Goal: Task Accomplishment & Management: Manage account settings

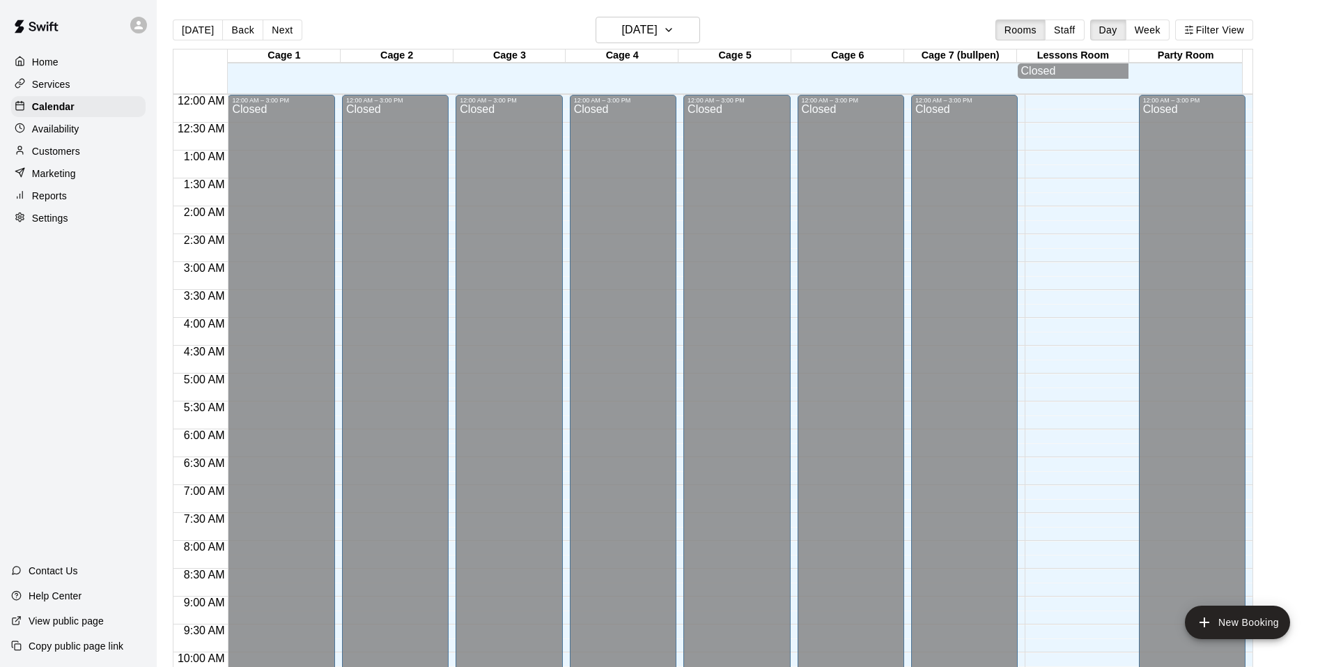
scroll to position [706, 0]
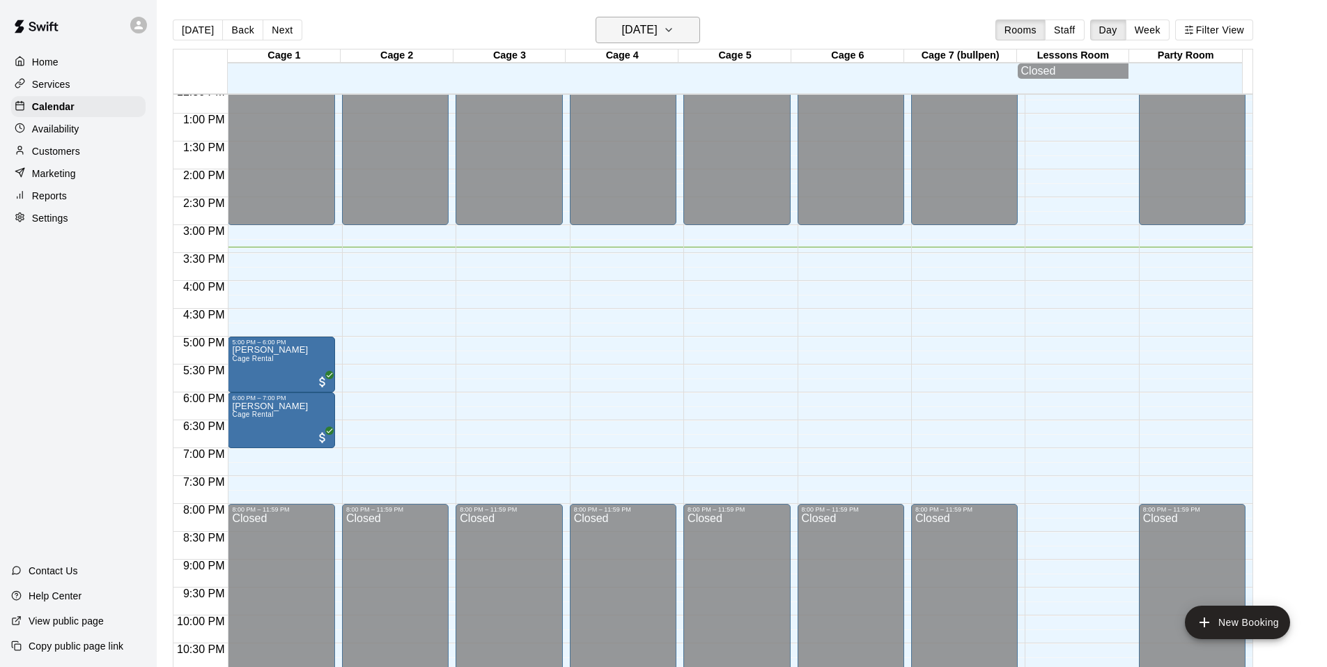
click at [646, 21] on h6 "[DATE]" at bounding box center [640, 30] width 36 height 20
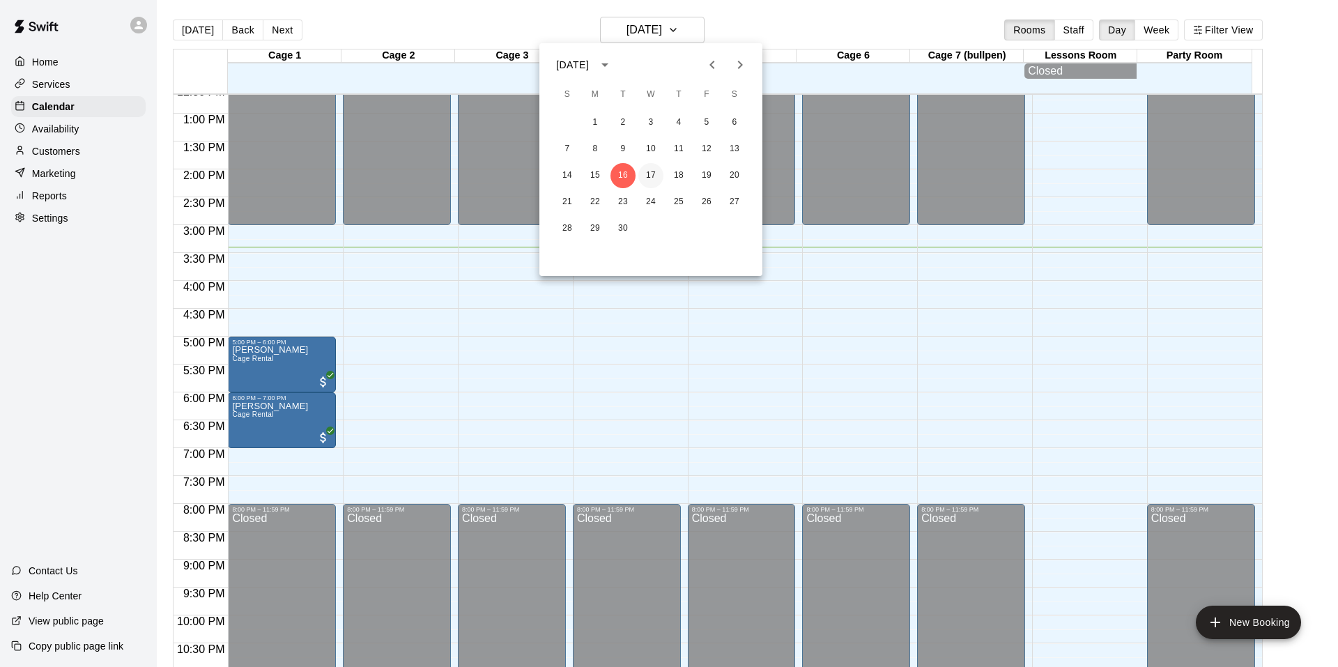
click at [654, 172] on button "17" at bounding box center [650, 175] width 25 height 25
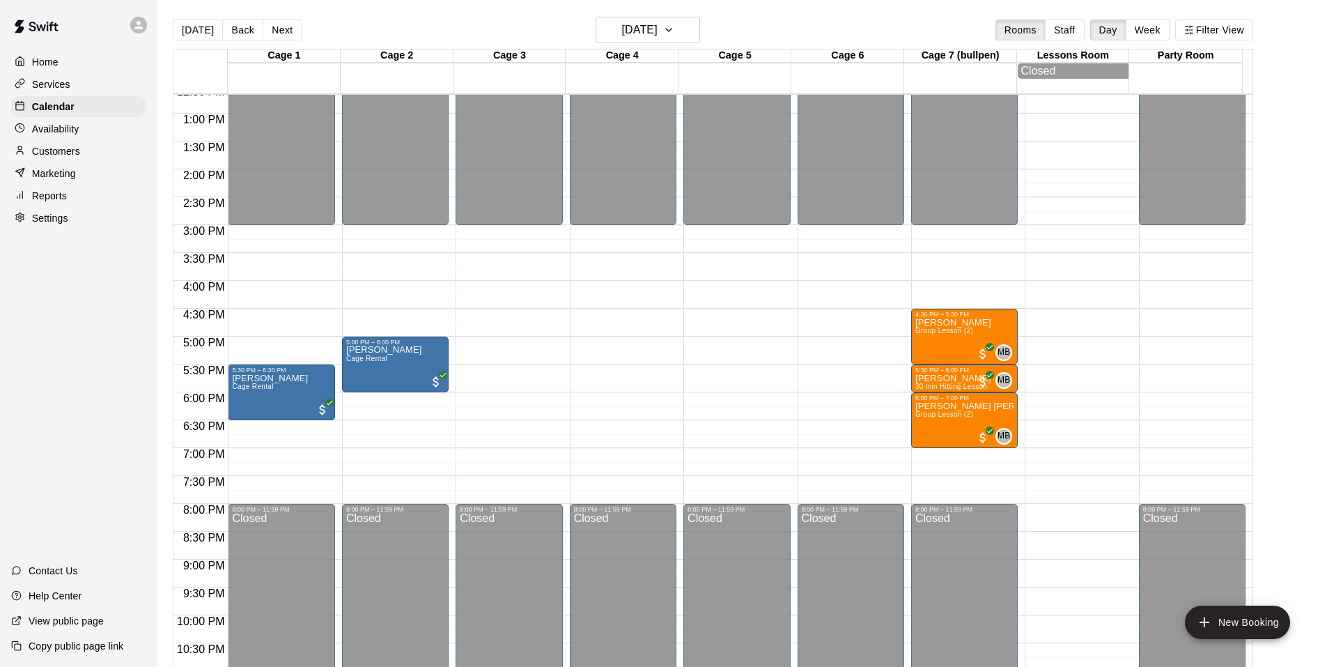
click at [83, 83] on div "Services" at bounding box center [78, 84] width 134 height 21
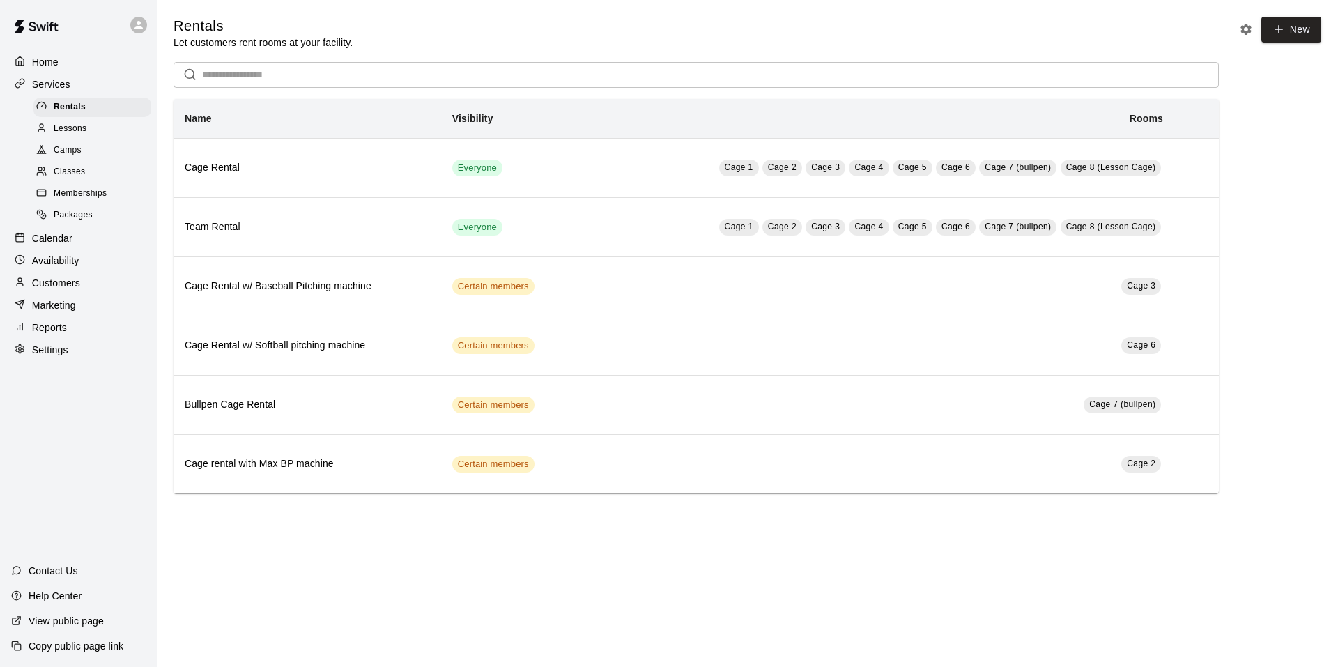
click at [65, 244] on p "Calendar" at bounding box center [52, 238] width 40 height 14
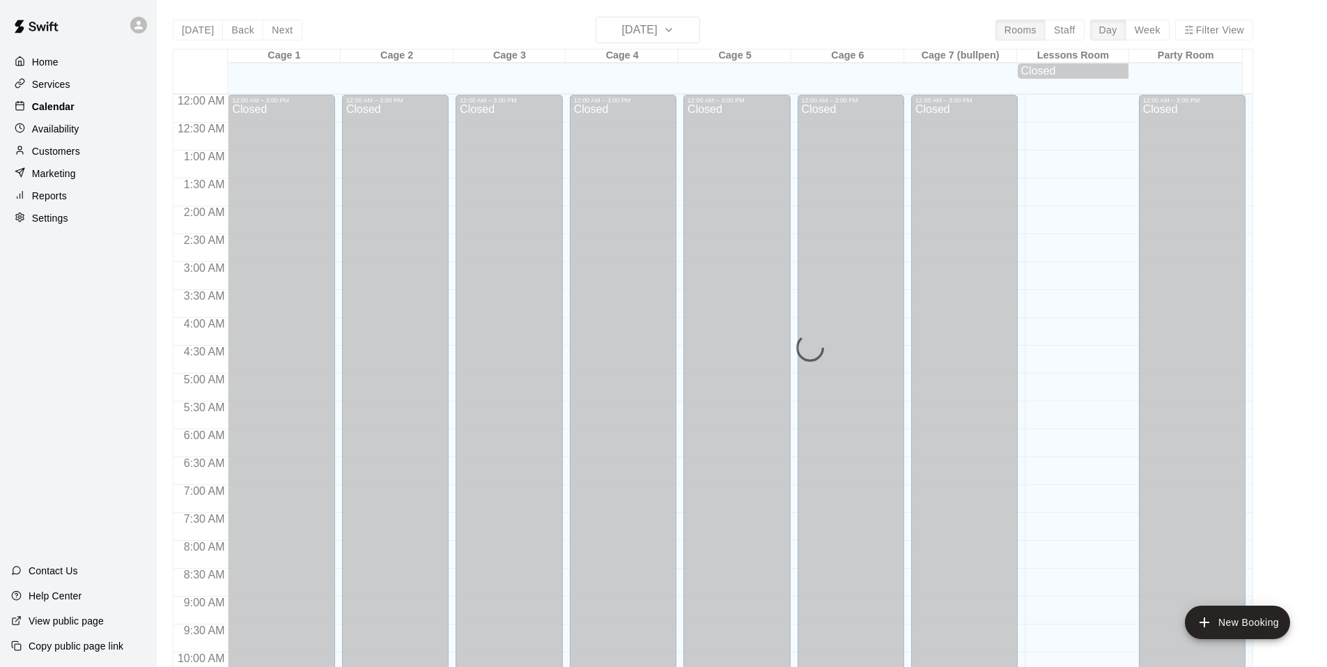
scroll to position [706, 0]
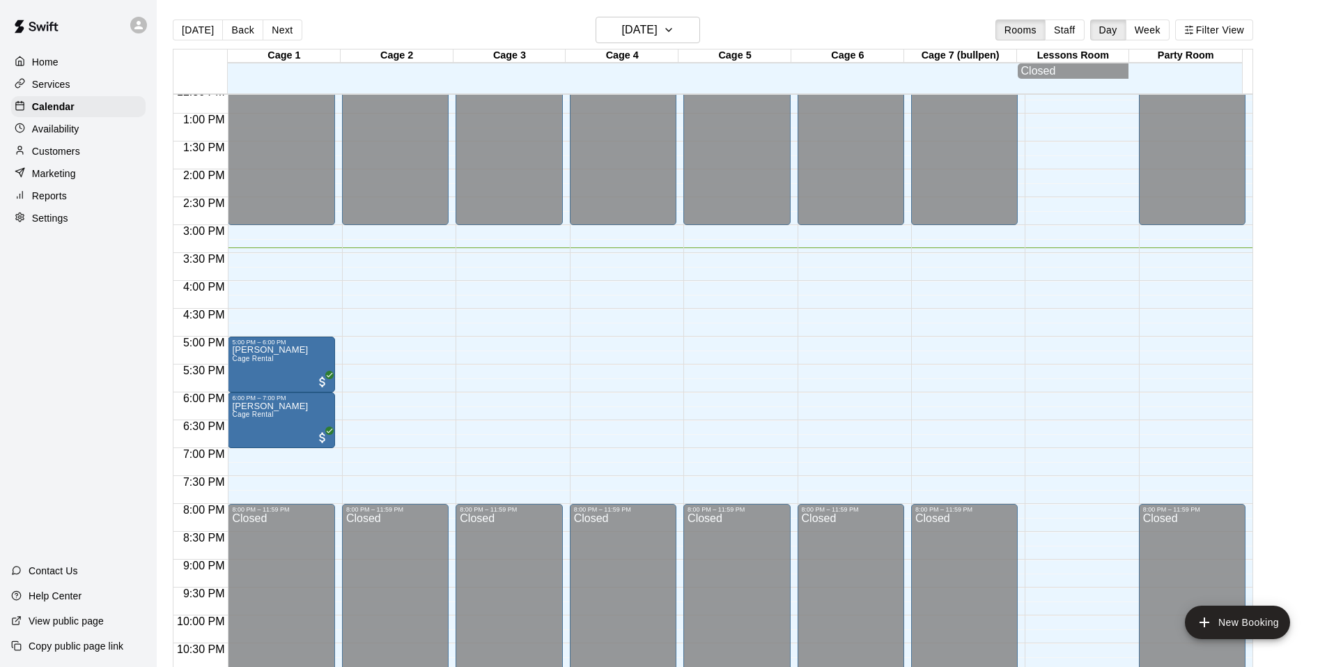
click at [63, 91] on p "Services" at bounding box center [51, 84] width 38 height 14
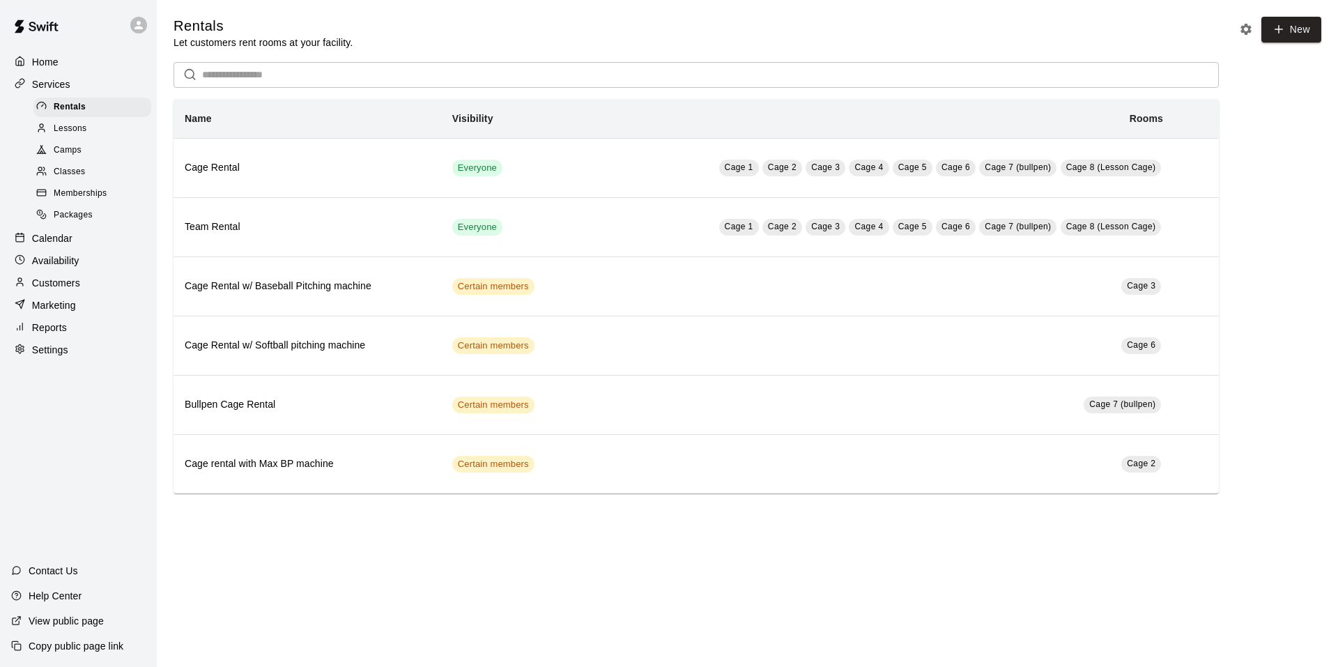
click at [78, 132] on span "Lessons" at bounding box center [70, 129] width 33 height 14
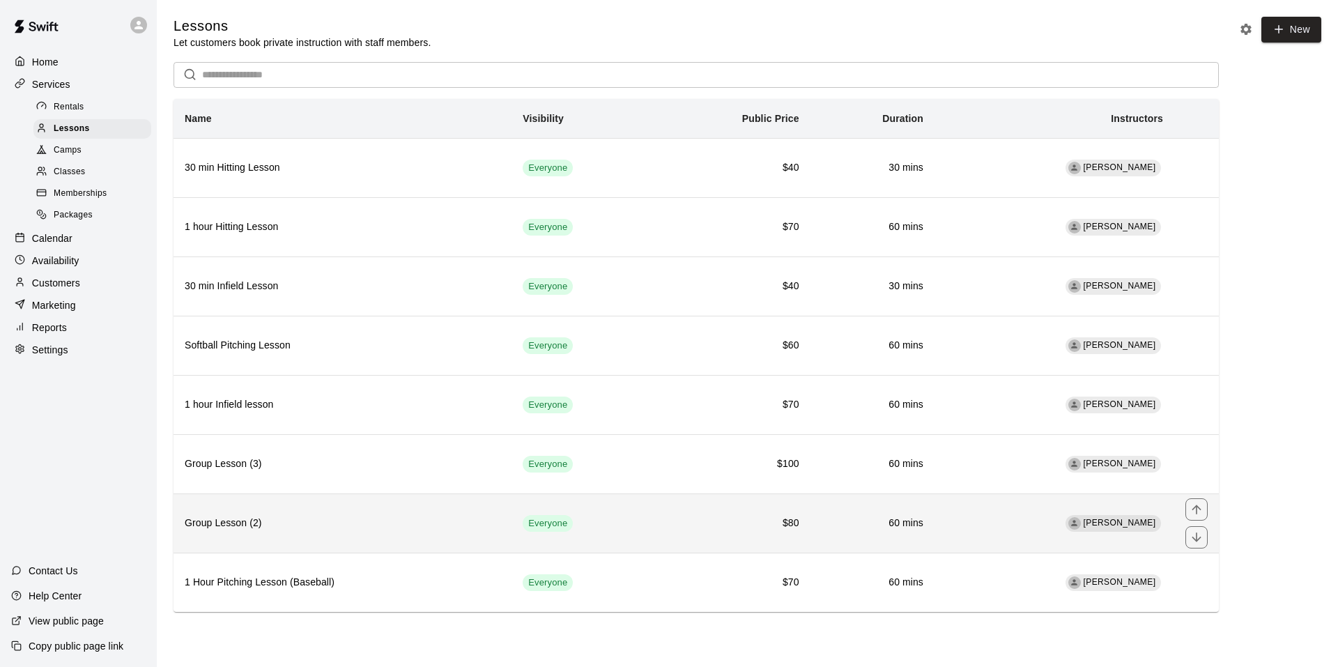
click at [331, 521] on h6 "Group Lesson (2)" at bounding box center [343, 523] width 316 height 15
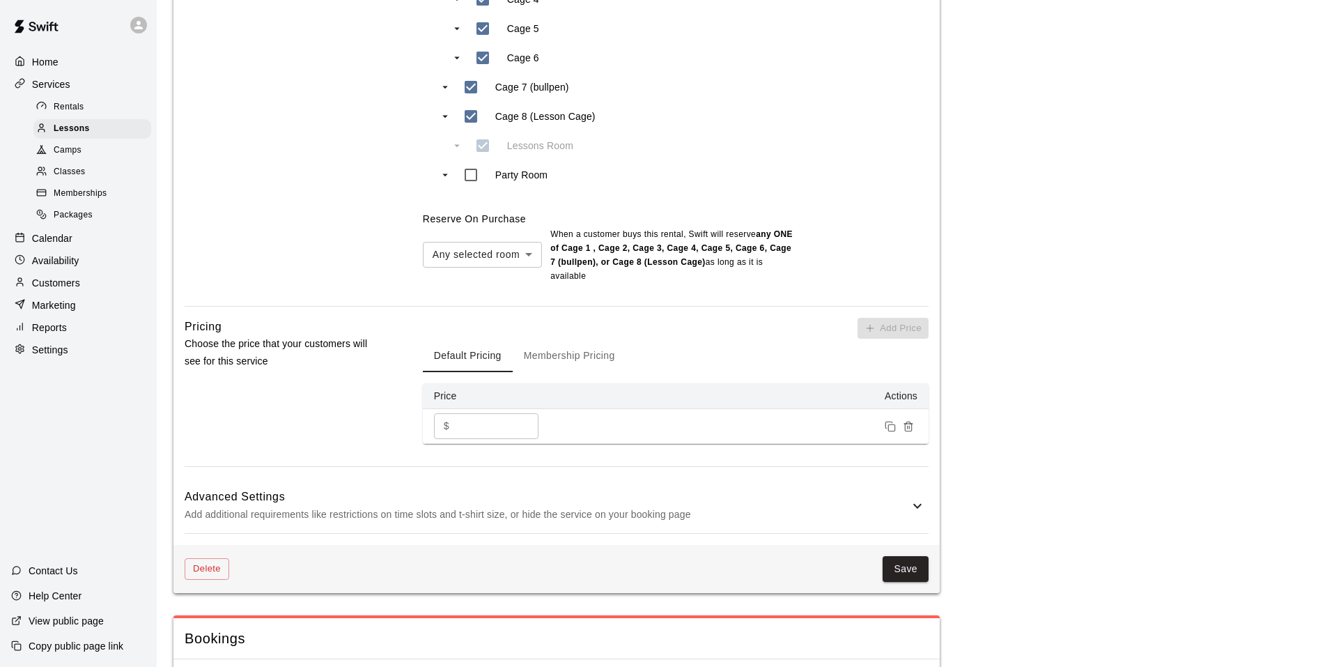
scroll to position [836, 0]
